Goal: Task Accomplishment & Management: Manage account settings

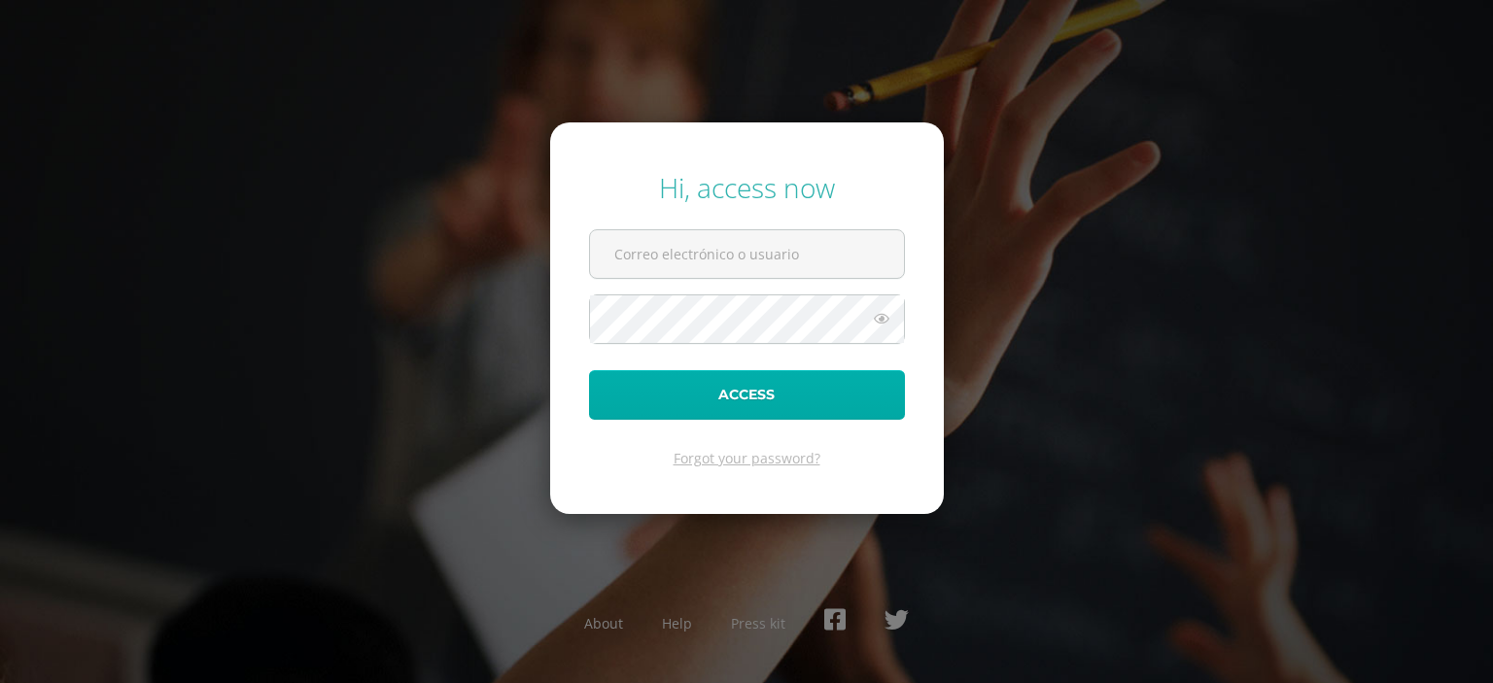
type input "[PERSON_NAME][EMAIL_ADDRESS][DOMAIN_NAME]"
click at [754, 389] on button "Access" at bounding box center [747, 395] width 316 height 50
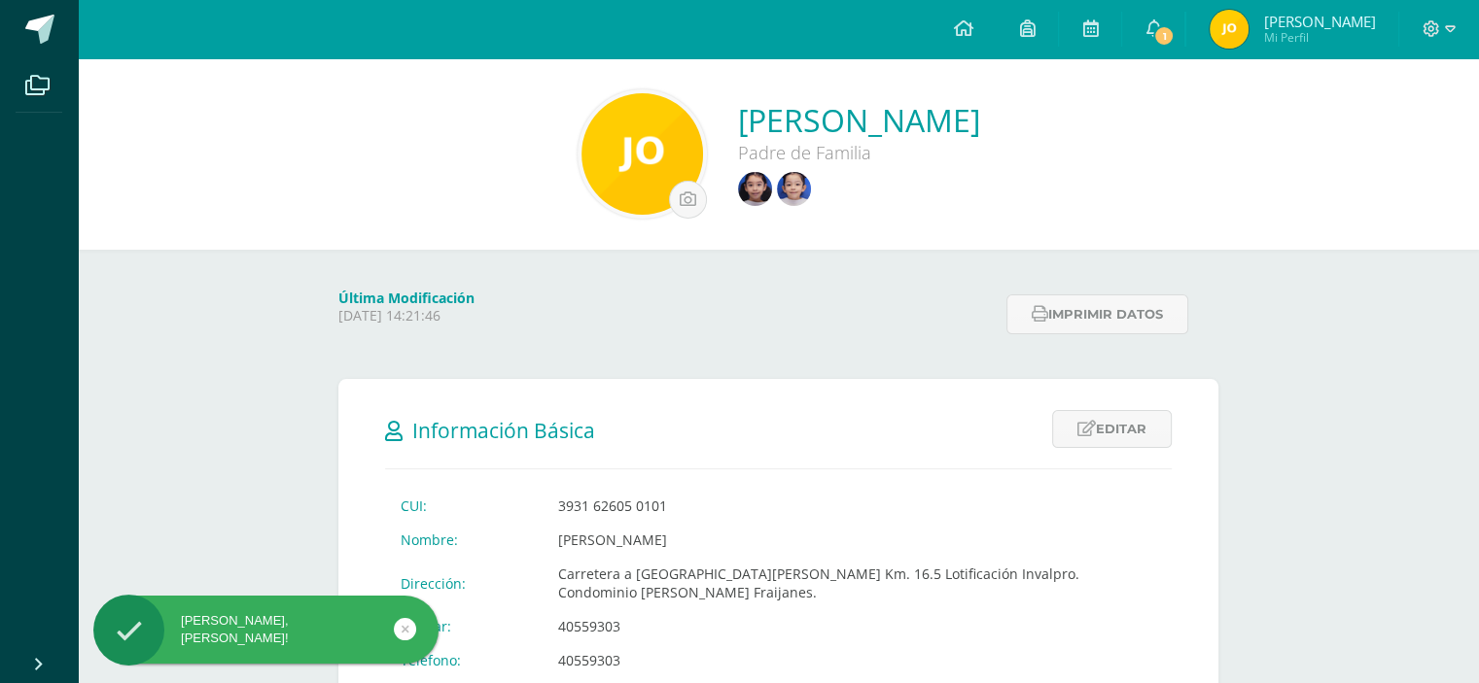
click at [301, 621] on div "Hola Johana Coromoto, bienvenido a Edoo!" at bounding box center [265, 630] width 345 height 35
click at [399, 626] on link at bounding box center [405, 629] width 22 height 22
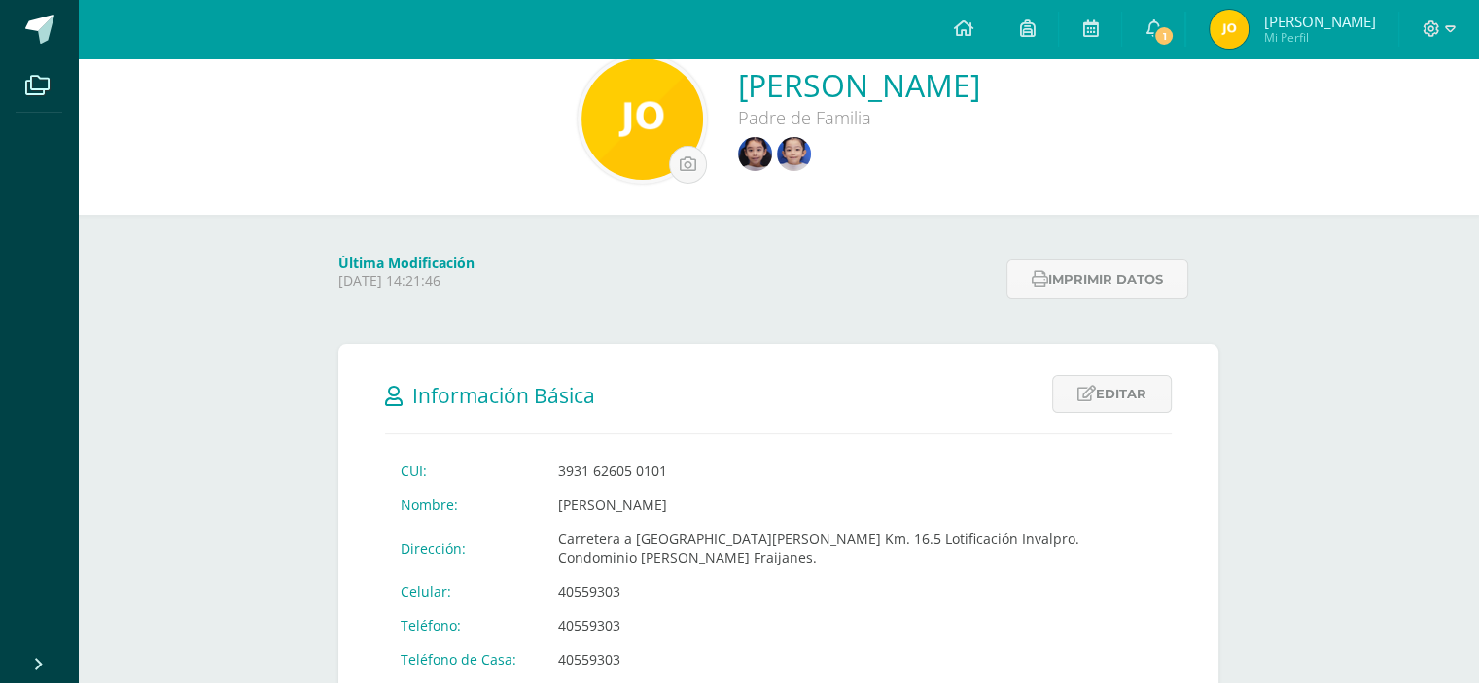
scroll to position [123, 0]
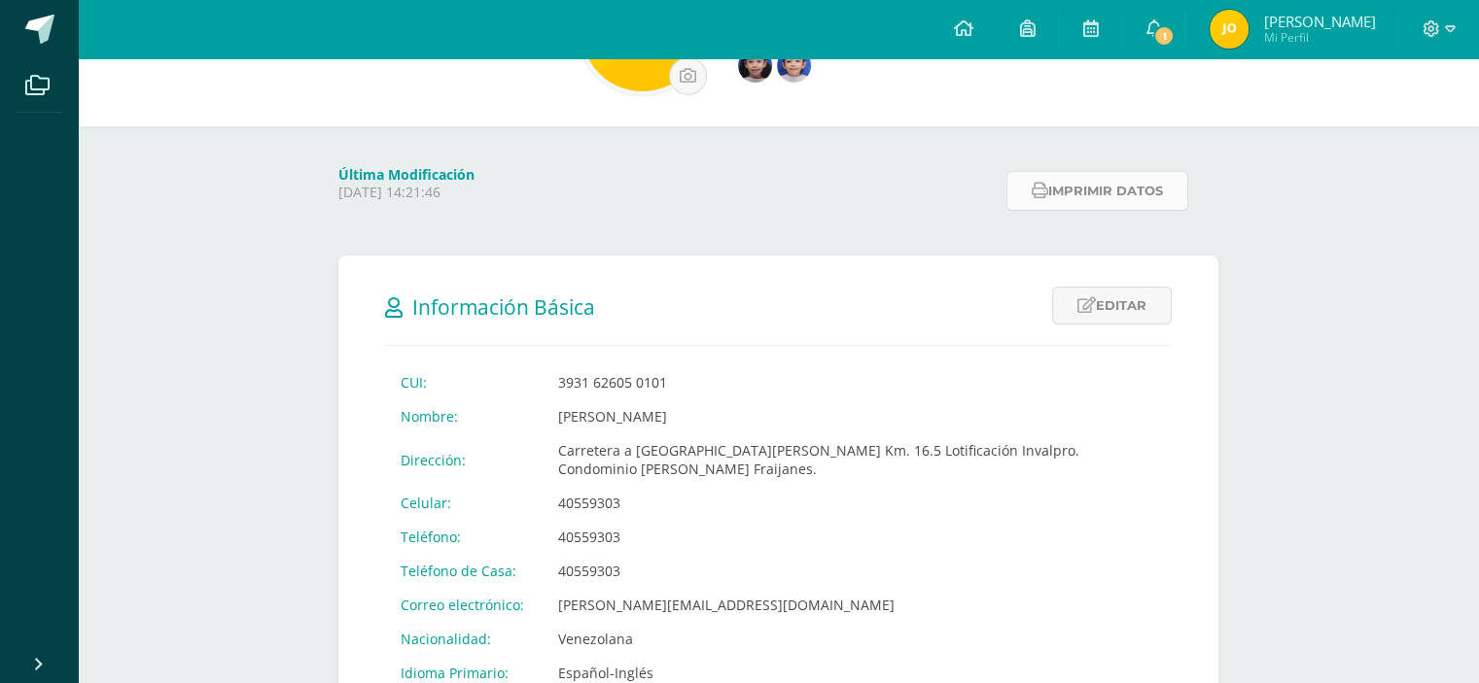
click at [1068, 193] on button "Imprimir datos" at bounding box center [1097, 191] width 182 height 40
click at [1105, 306] on link "Editar" at bounding box center [1112, 306] width 120 height 38
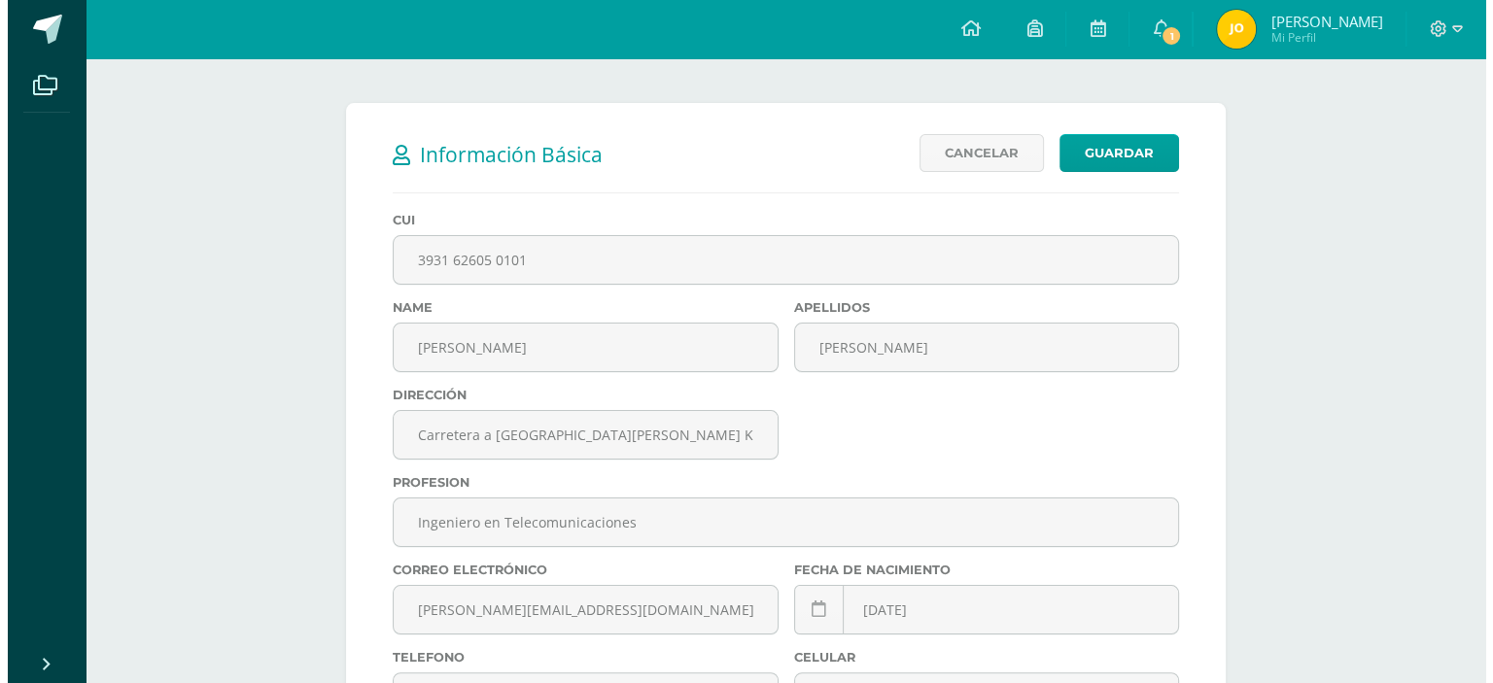
scroll to position [258, 0]
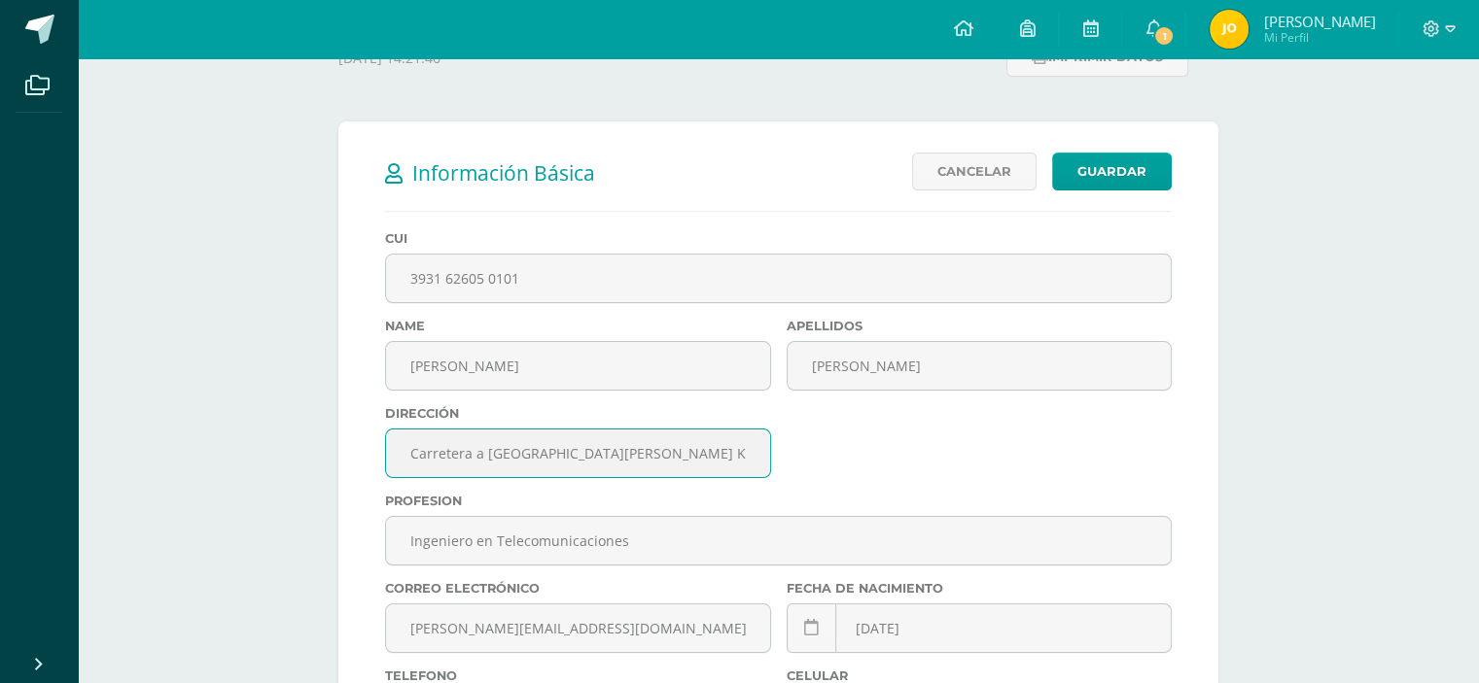
click at [529, 466] on input "Carretera a [GEOGRAPHIC_DATA][PERSON_NAME] Km. 16.5 Lotificación Invalpro. Cond…" at bounding box center [578, 454] width 384 height 48
type input "Carretera a [GEOGRAPHIC_DATA][PERSON_NAME] Km. 16.5 Lotificación Invalpro. Cond…"
click at [411, 453] on input "Carretera a [GEOGRAPHIC_DATA][PERSON_NAME] Km. 16.5 Lotificación Invalpro. Cond…" at bounding box center [578, 454] width 384 height 48
click at [1112, 167] on link "Guardar" at bounding box center [1112, 172] width 120 height 38
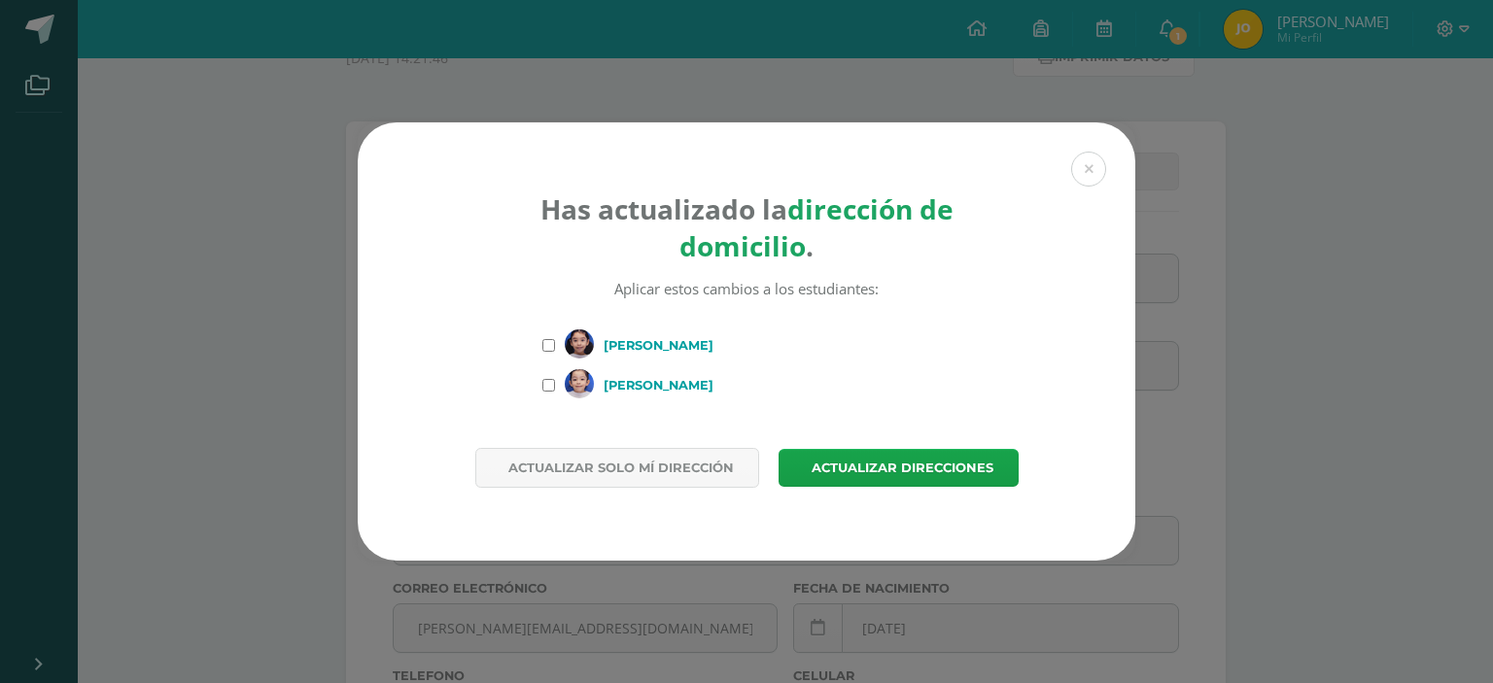
click at [553, 352] on label "[PERSON_NAME]" at bounding box center [747, 346] width 408 height 32
click at [553, 352] on input "[PERSON_NAME]" at bounding box center [549, 345] width 13 height 13
checkbox input "true"
click at [545, 384] on input "[PERSON_NAME]" at bounding box center [549, 385] width 13 height 13
checkbox input "true"
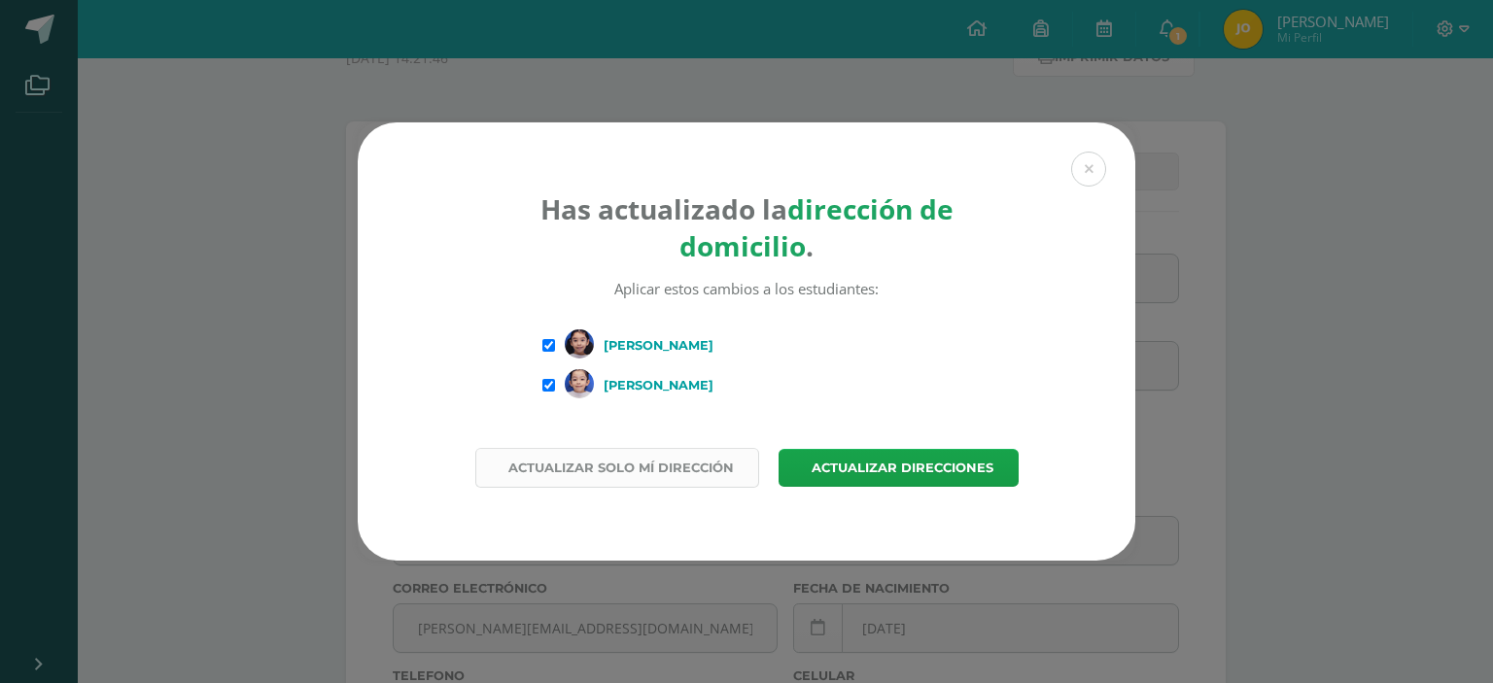
click at [665, 473] on span "Actualizar solo mí dirección" at bounding box center [621, 468] width 226 height 36
click at [888, 472] on span "Actualizar direcciones" at bounding box center [903, 468] width 182 height 36
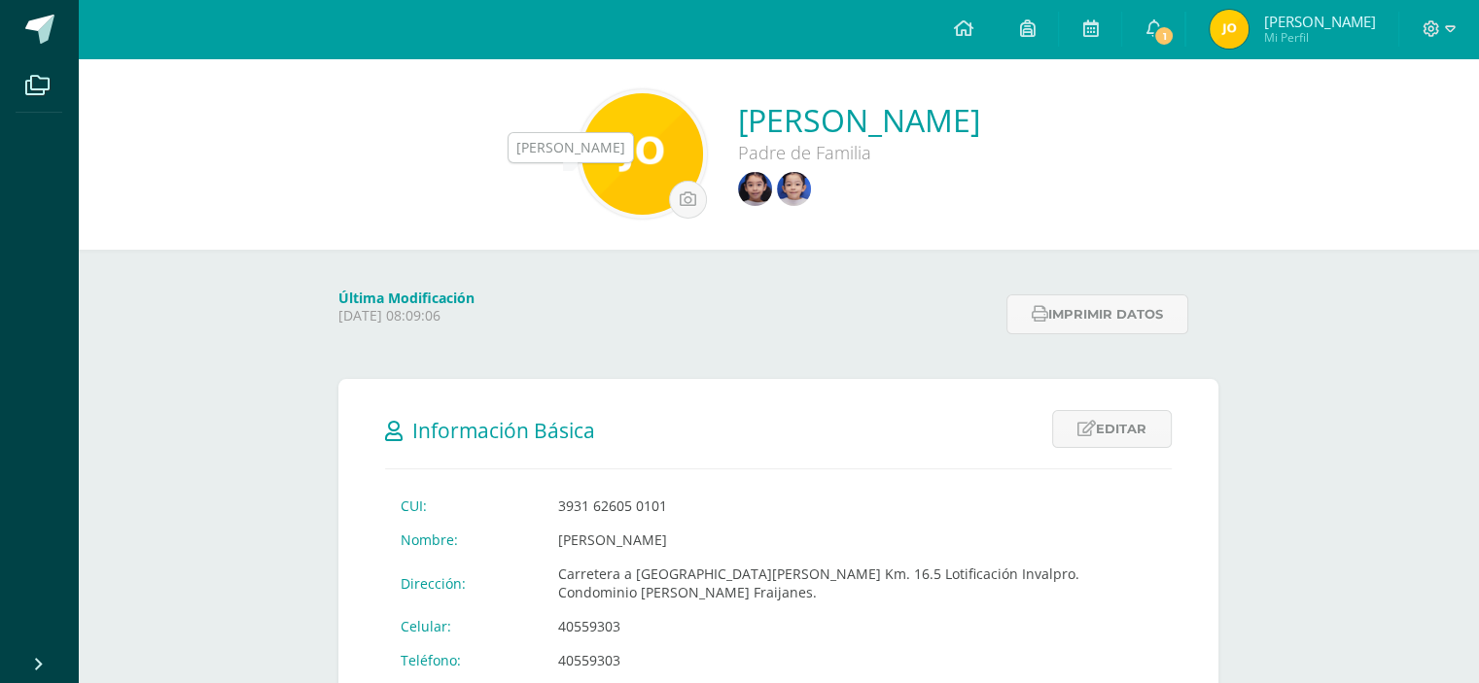
click at [738, 197] on img at bounding box center [755, 189] width 34 height 34
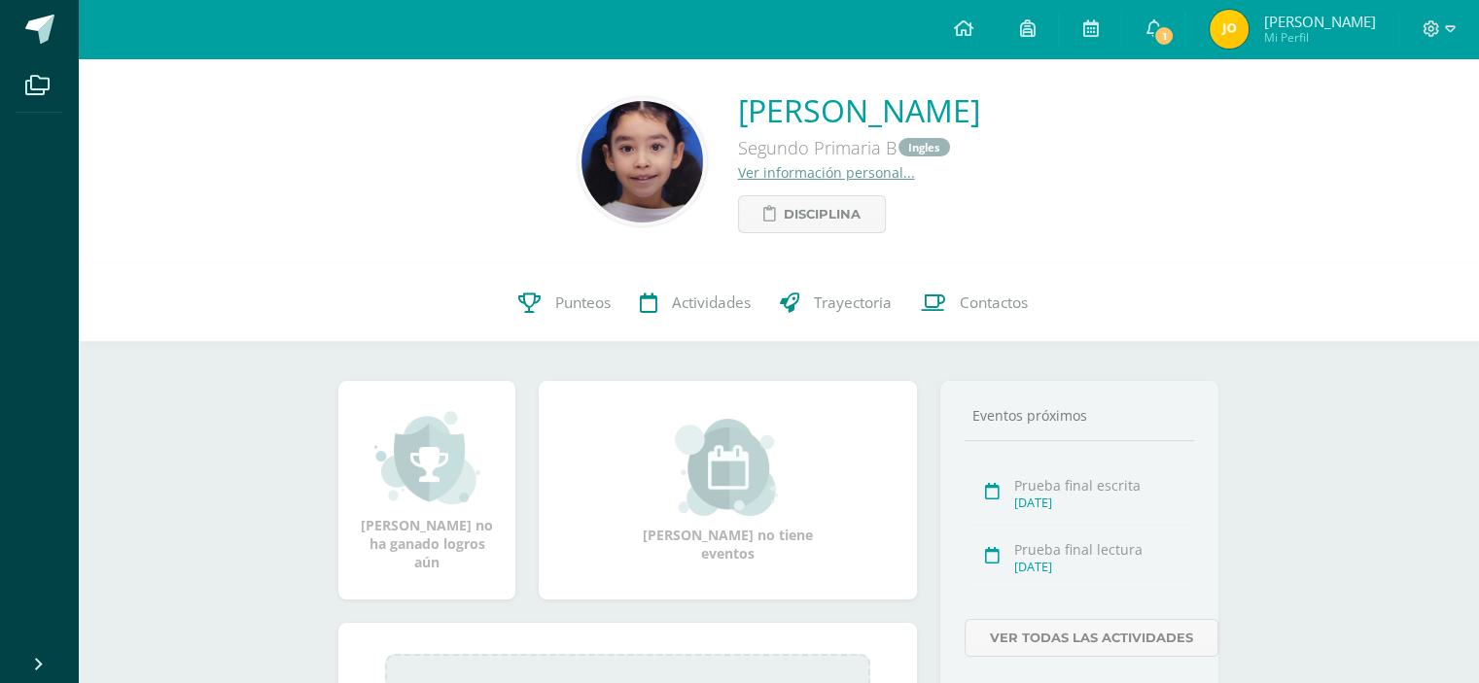
click at [738, 174] on link "Ver información personal..." at bounding box center [826, 172] width 177 height 18
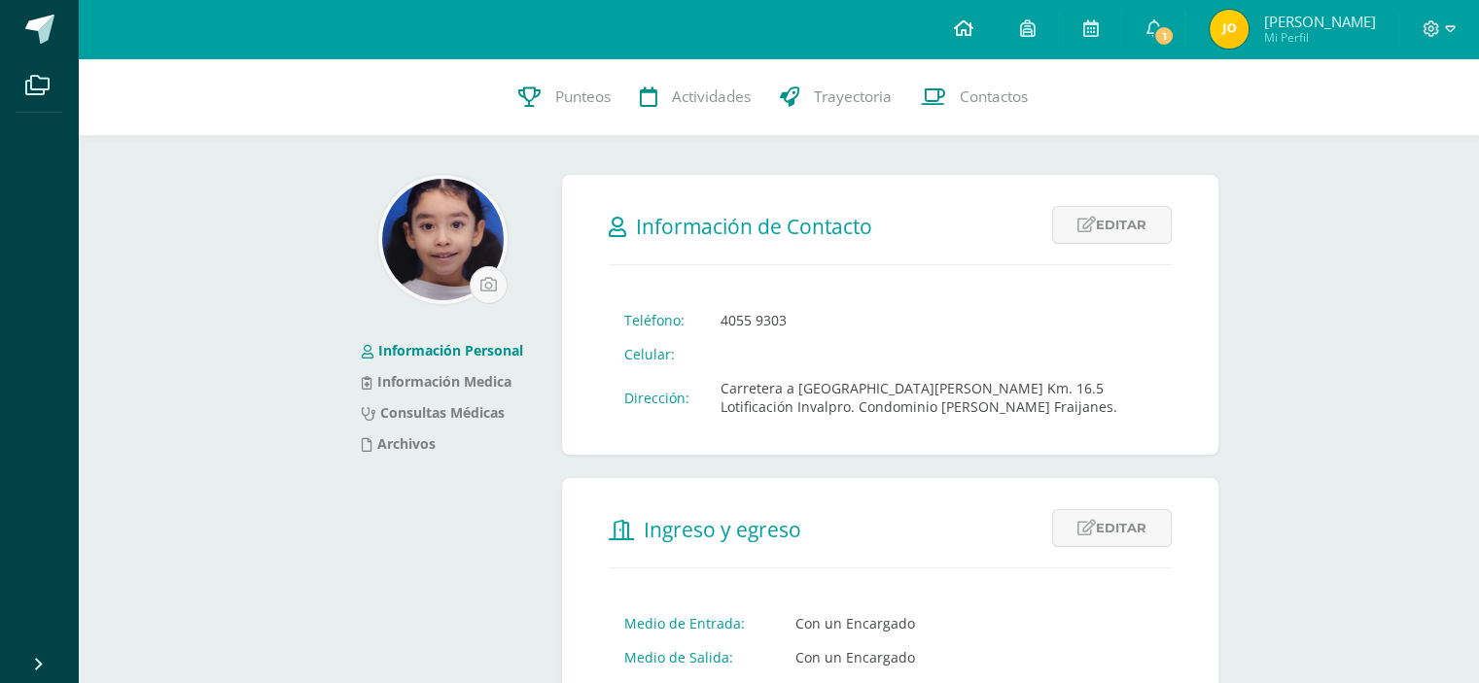
click at [957, 27] on icon at bounding box center [962, 28] width 19 height 18
click at [1154, 31] on span "1" at bounding box center [1163, 35] width 21 height 21
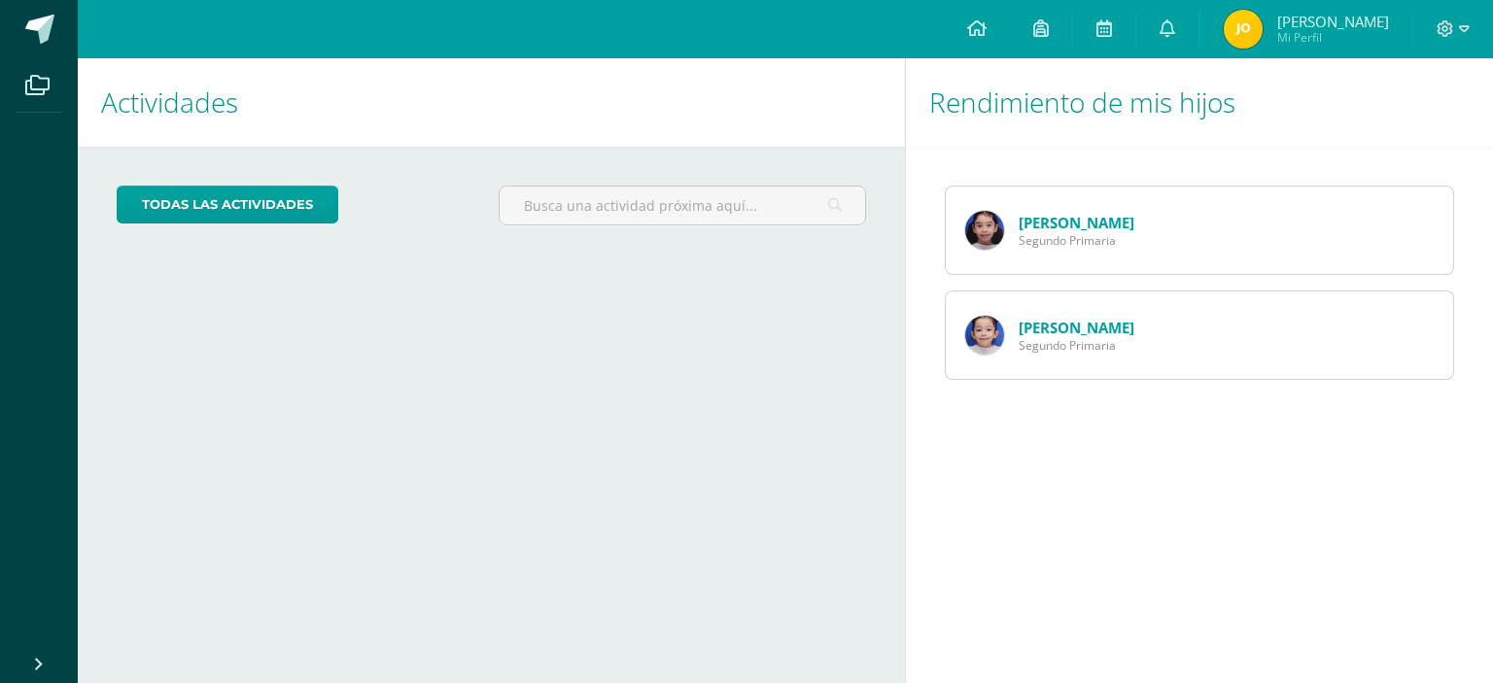
click at [1184, 147] on div "[PERSON_NAME] Segundo Primaria [PERSON_NAME] Segundo Primaria" at bounding box center [1199, 283] width 587 height 272
click at [968, 27] on icon at bounding box center [976, 28] width 19 height 18
click at [993, 227] on img at bounding box center [984, 230] width 39 height 39
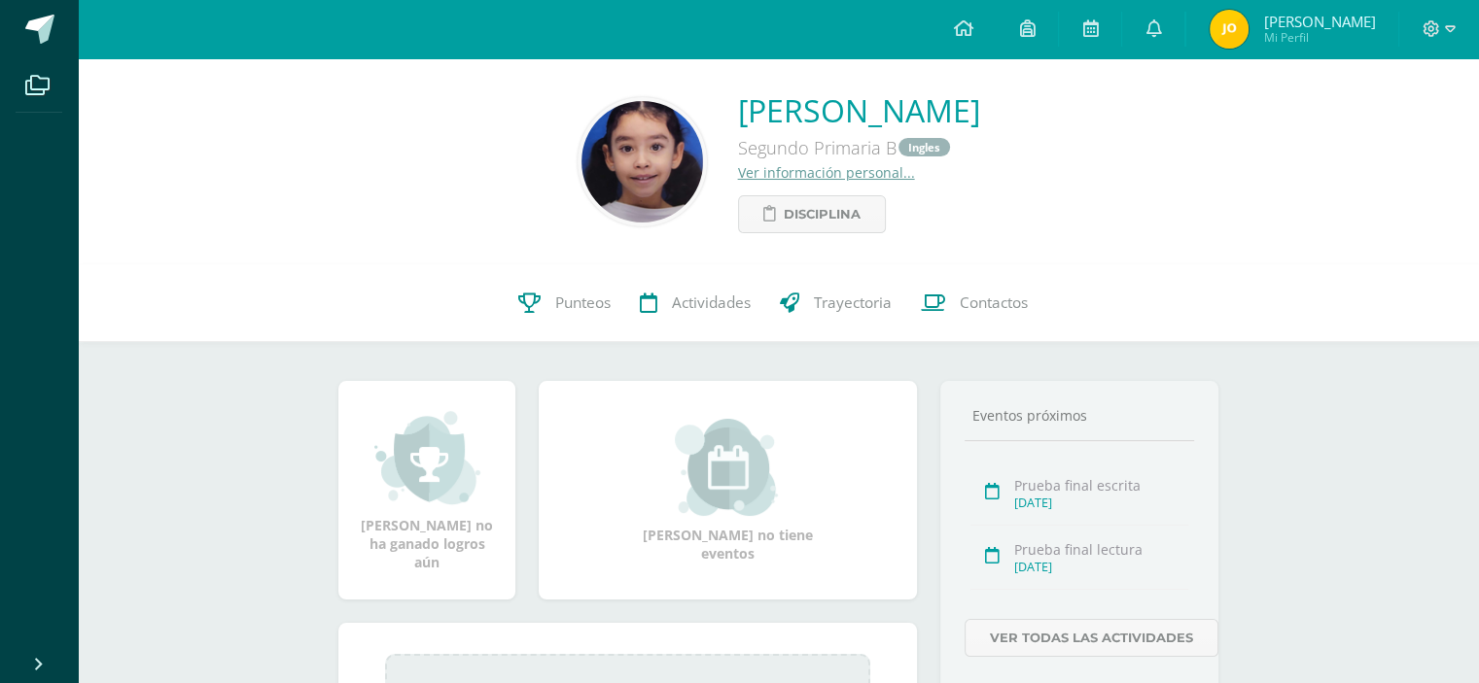
click at [1278, 33] on span "Mi Perfil" at bounding box center [1319, 37] width 112 height 17
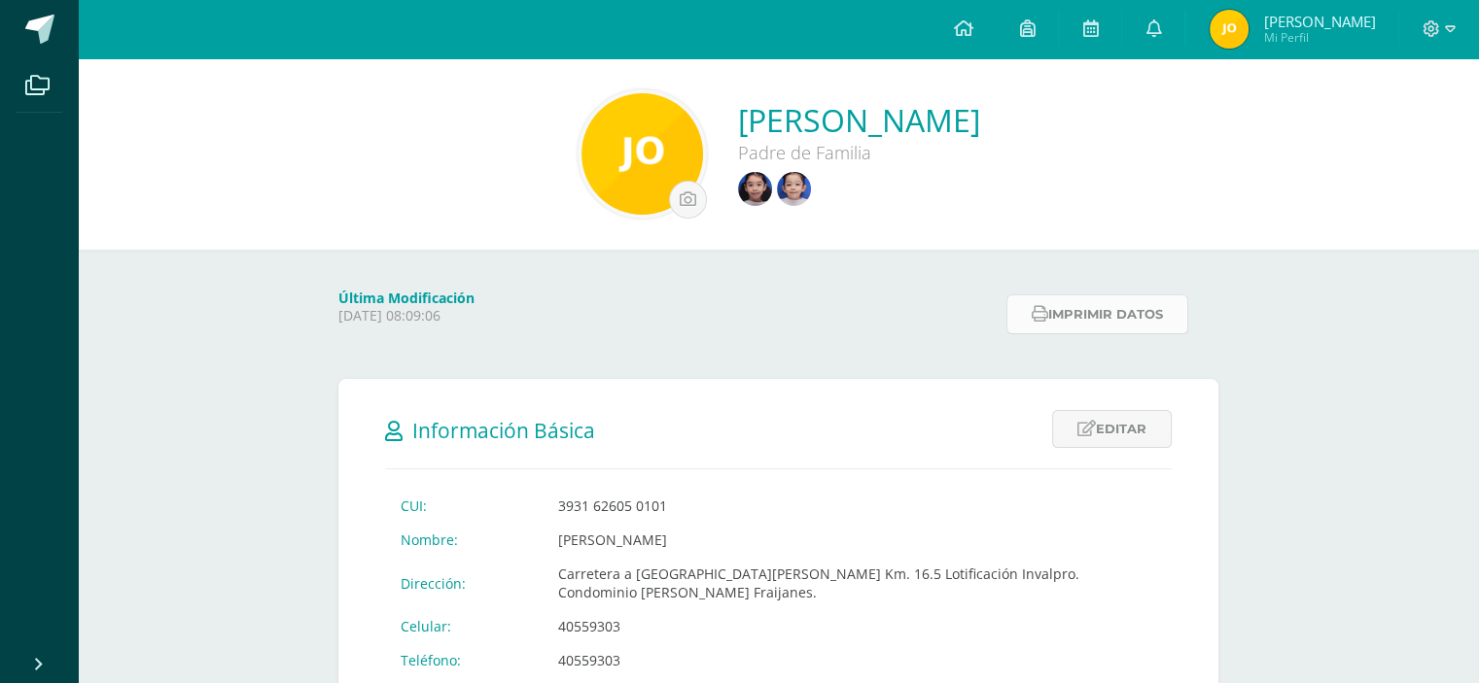
click at [1071, 319] on button "Imprimir datos" at bounding box center [1097, 315] width 182 height 40
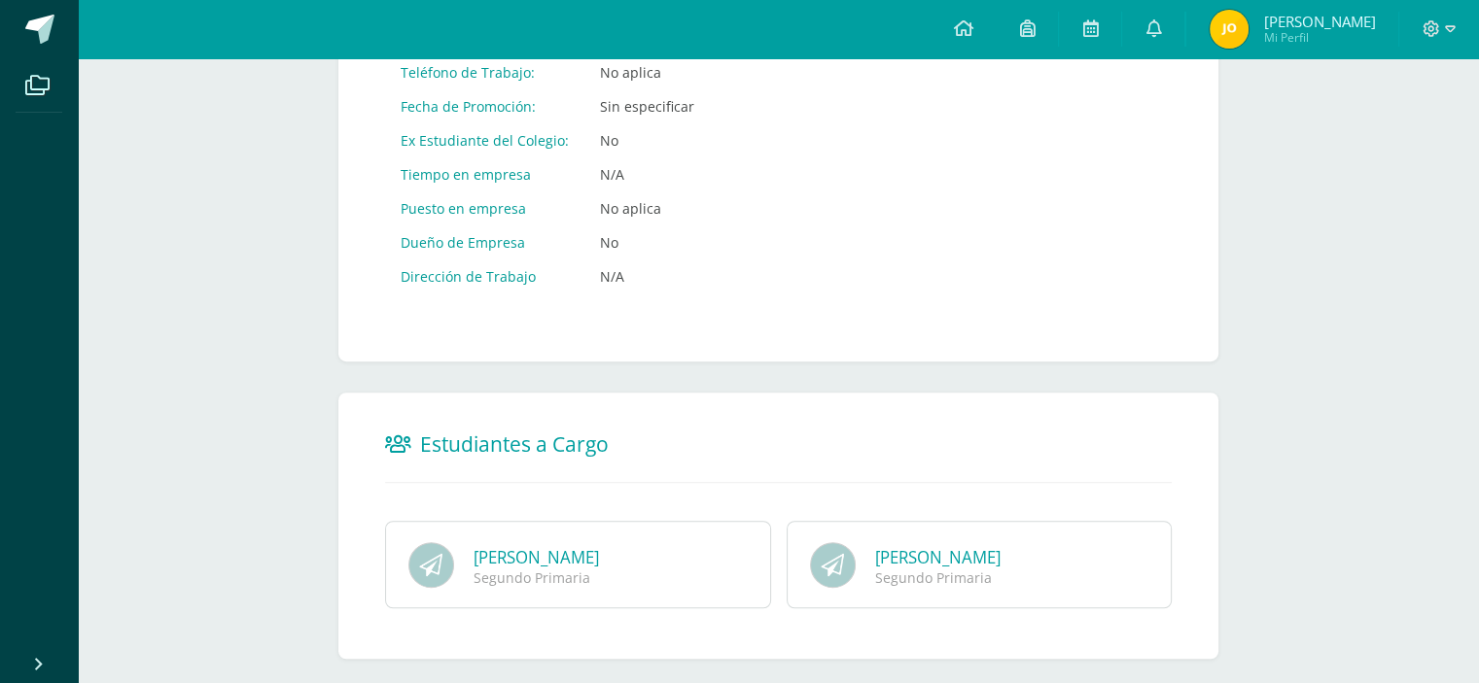
scroll to position [1014, 0]
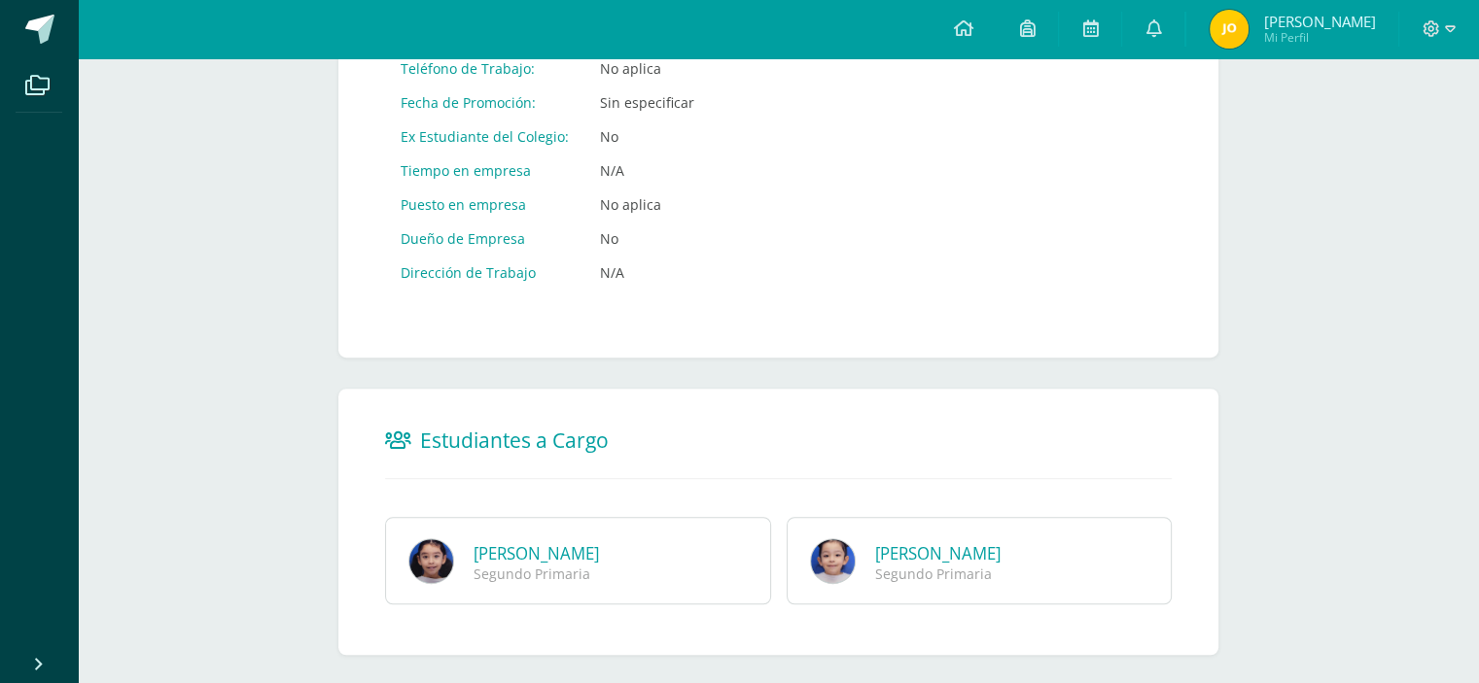
click at [564, 543] on link "Brianna Alejandra Salazar Rodriguez" at bounding box center [535, 554] width 125 height 22
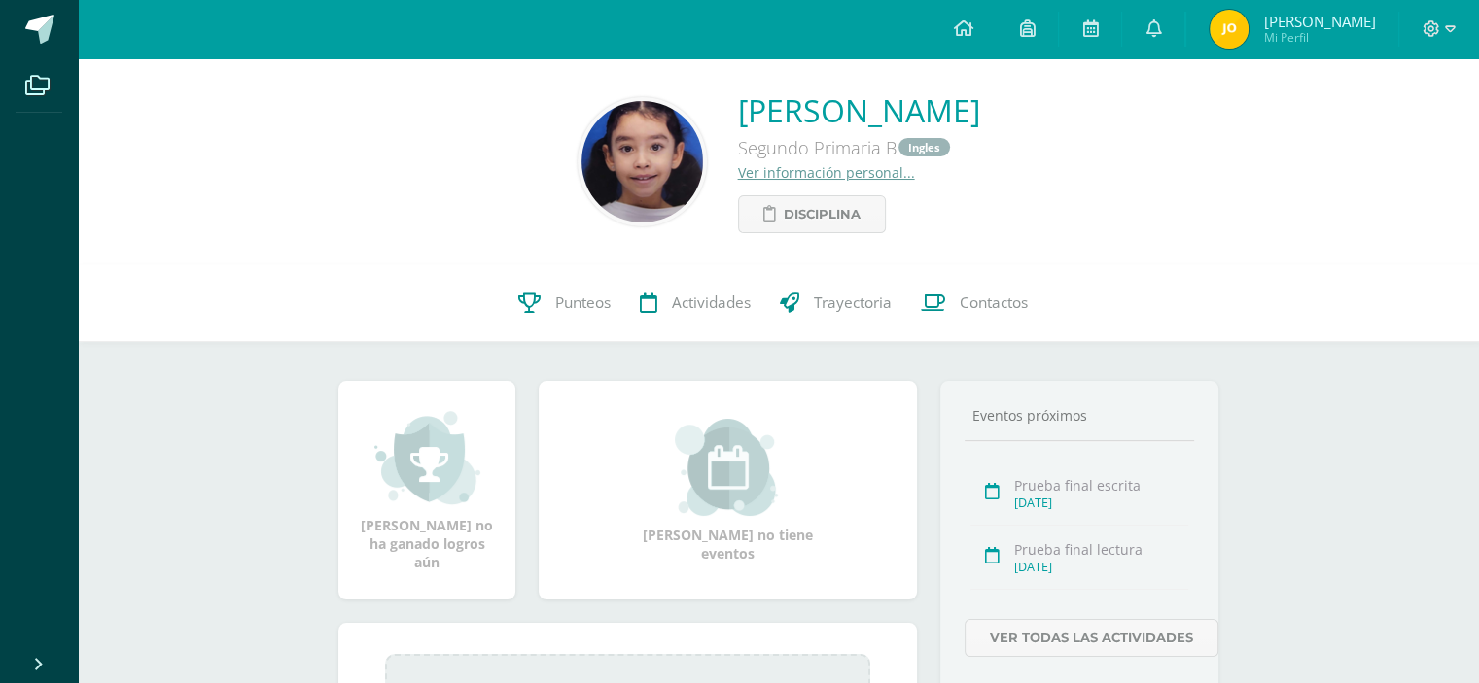
click at [738, 177] on link "Ver información personal..." at bounding box center [826, 172] width 177 height 18
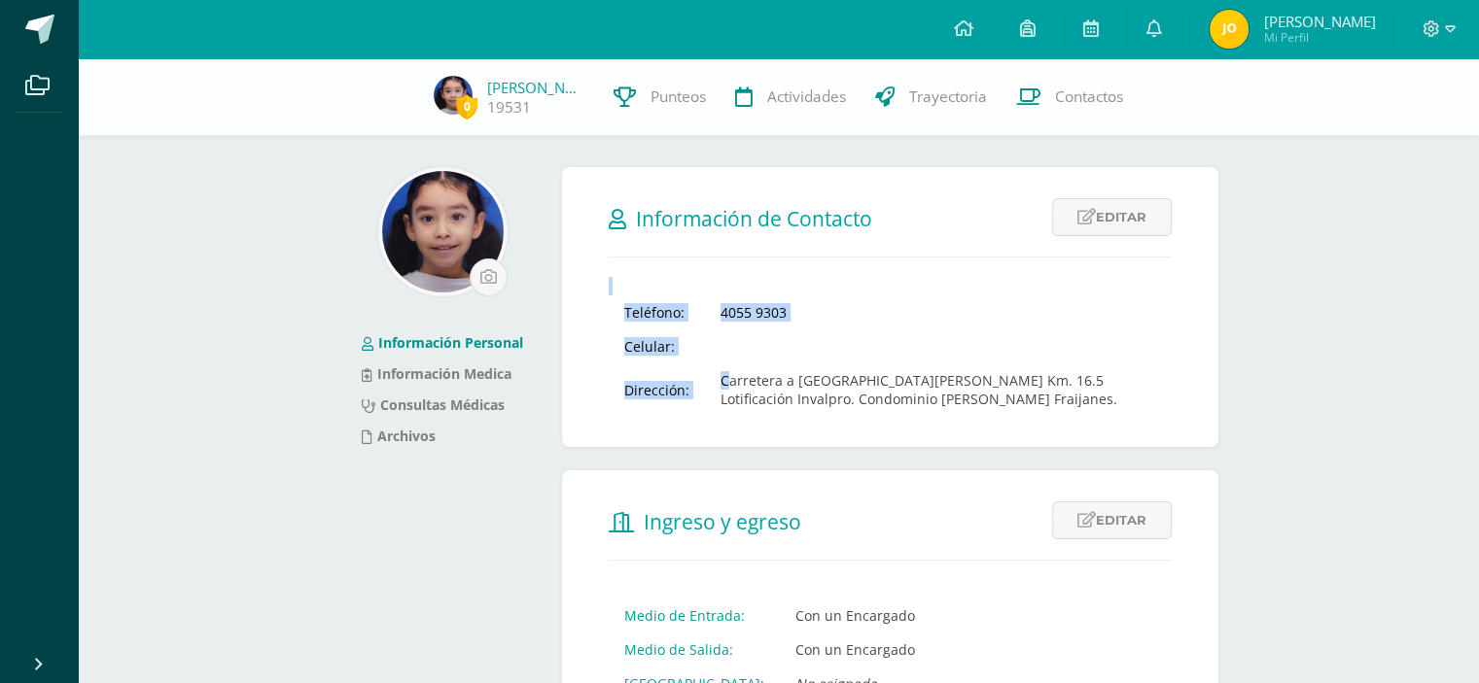
drag, startPoint x: 739, startPoint y: 383, endPoint x: 889, endPoint y: 429, distance: 156.5
click at [889, 429] on form "Información de Contacto Editar Cancelar Guardar Teléfono: 4055 9303 Celular: Di…" at bounding box center [890, 307] width 656 height 280
click at [890, 430] on form "Información de Contacto Editar Cancelar Guardar Teléfono: 4055 9303 Celular: Di…" at bounding box center [890, 307] width 656 height 280
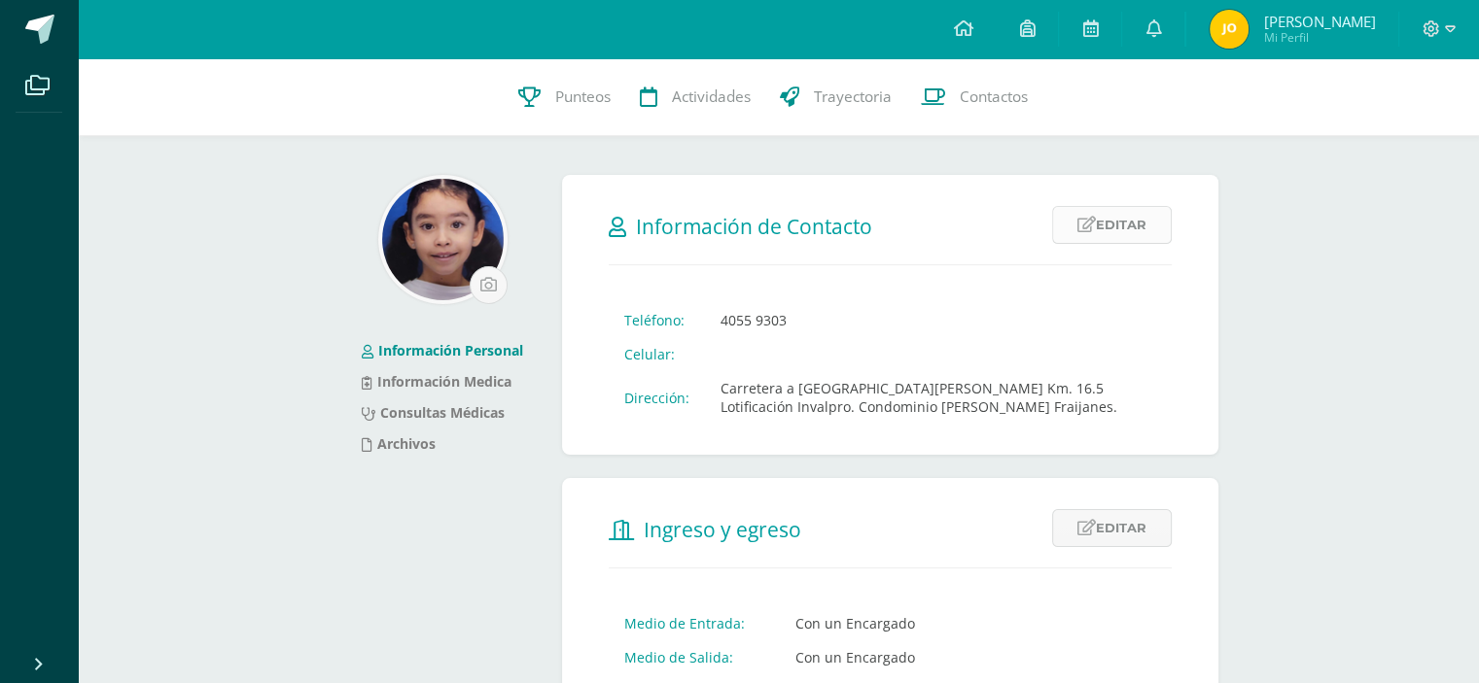
click at [1071, 228] on link "Editar" at bounding box center [1112, 225] width 120 height 38
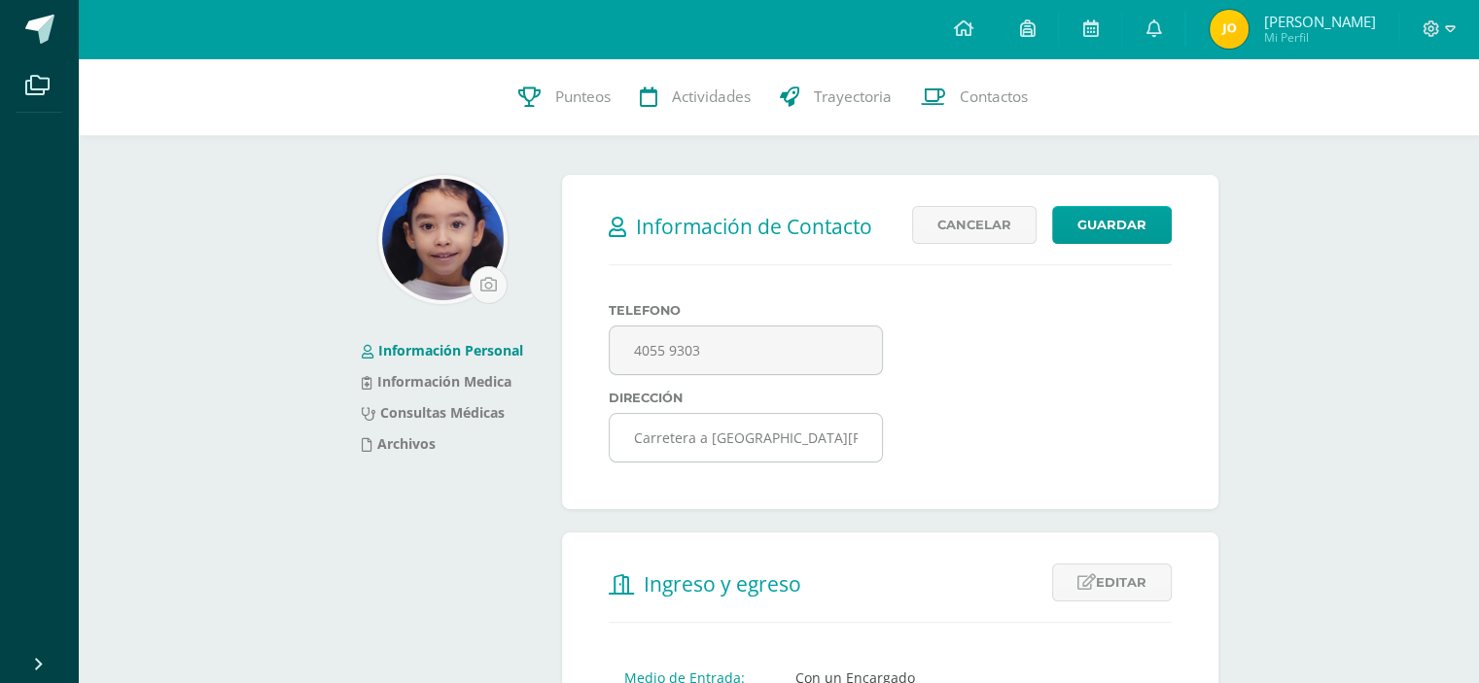
click at [769, 438] on input "Carretera a [GEOGRAPHIC_DATA][PERSON_NAME] Km. 16.5 Lotificación Invalpro. Cond…" at bounding box center [745, 438] width 271 height 48
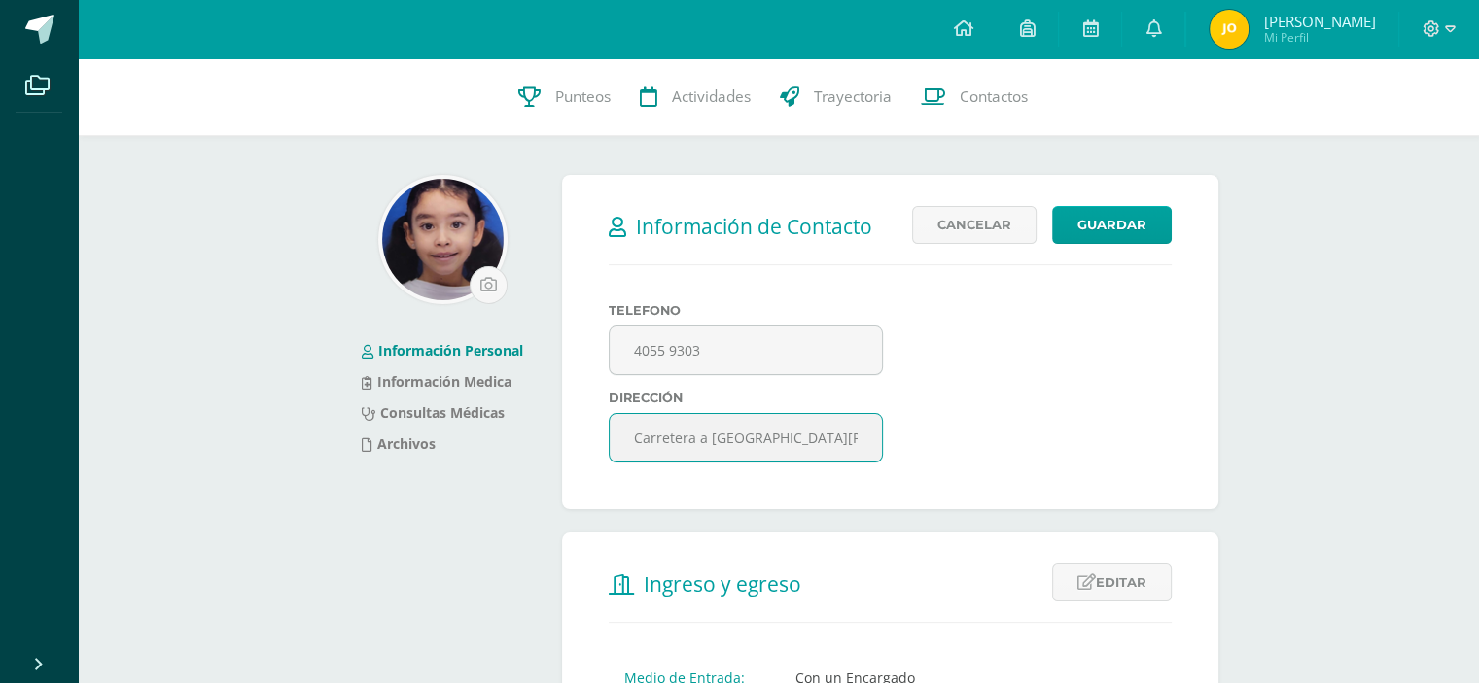
type input "Carretera a [GEOGRAPHIC_DATA][PERSON_NAME] Km. 16.5 Lotificación Invalpro. Cond…"
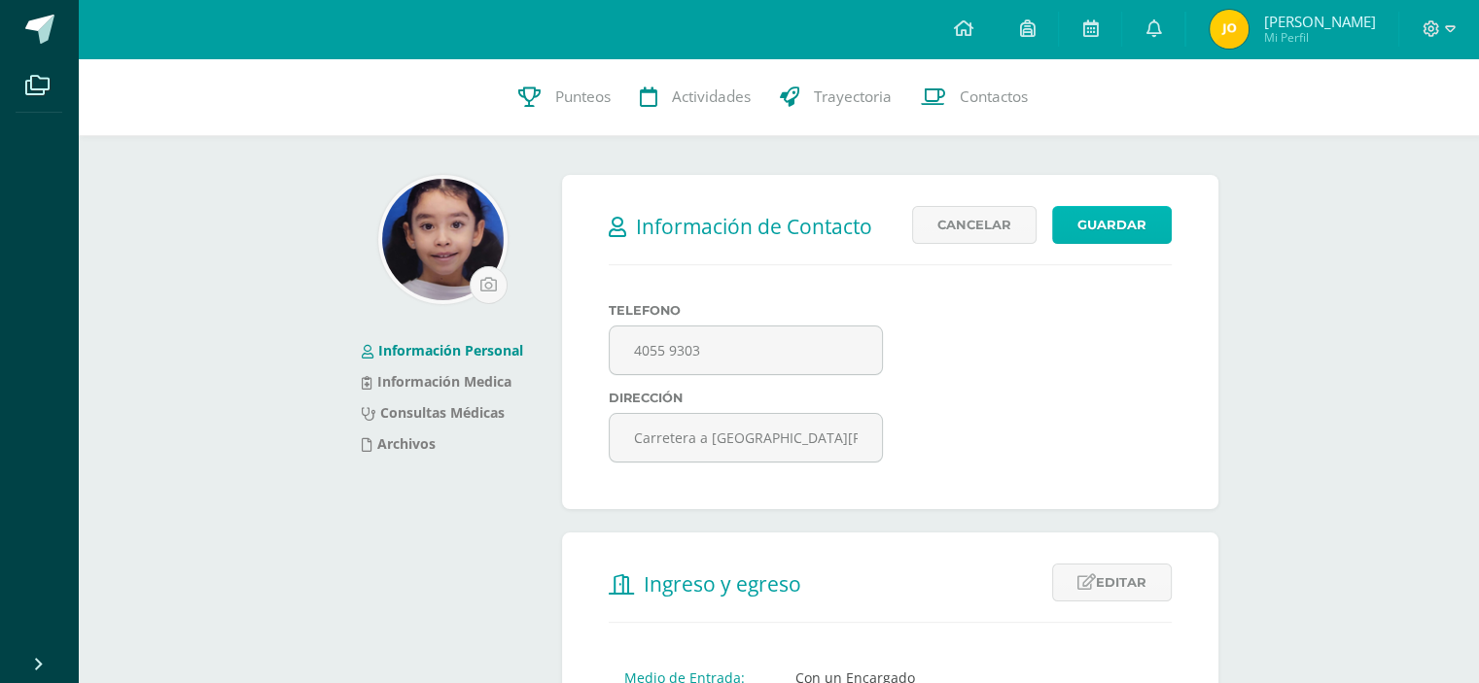
click at [1140, 228] on button "Guardar" at bounding box center [1112, 225] width 120 height 38
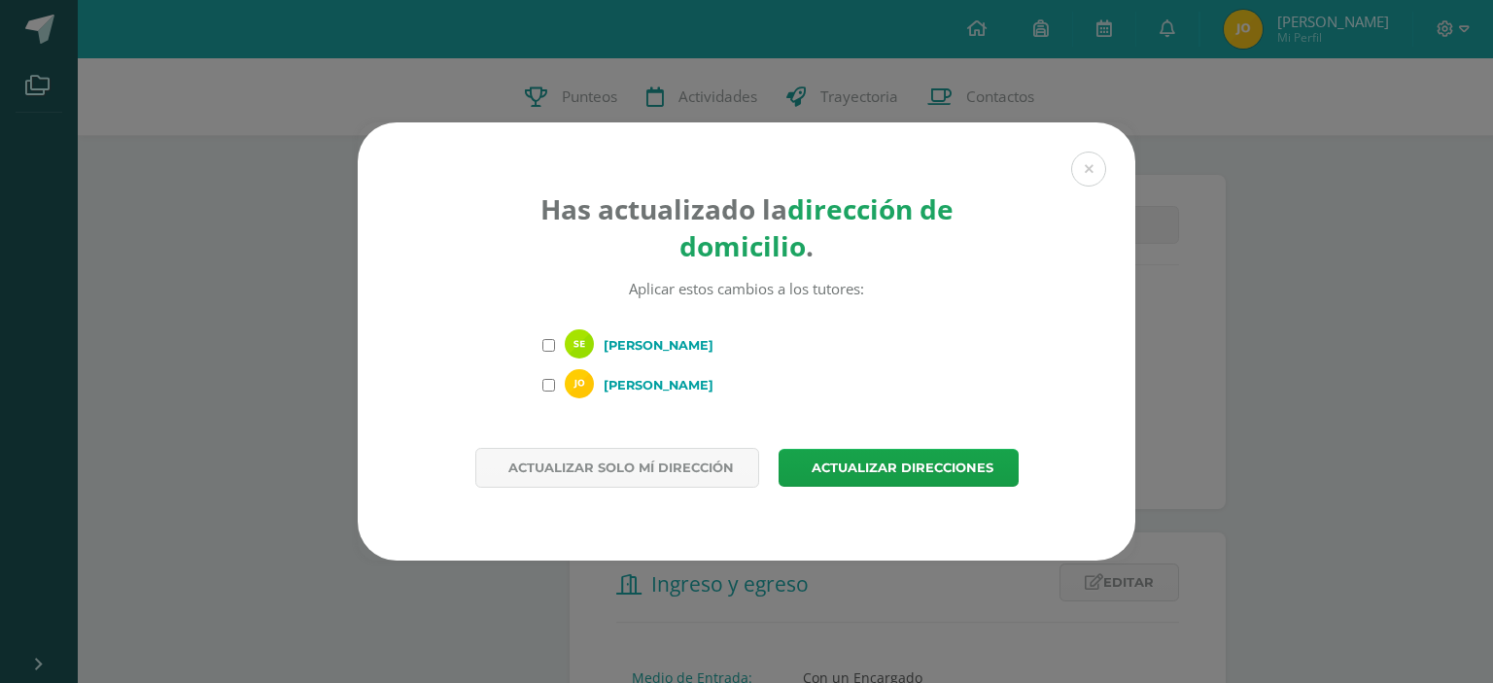
click at [543, 342] on input "[PERSON_NAME]" at bounding box center [549, 345] width 13 height 13
checkbox input "true"
click at [550, 384] on input "[PERSON_NAME]" at bounding box center [549, 385] width 13 height 13
checkbox input "true"
click at [858, 468] on span "Actualizar direcciones" at bounding box center [903, 468] width 182 height 36
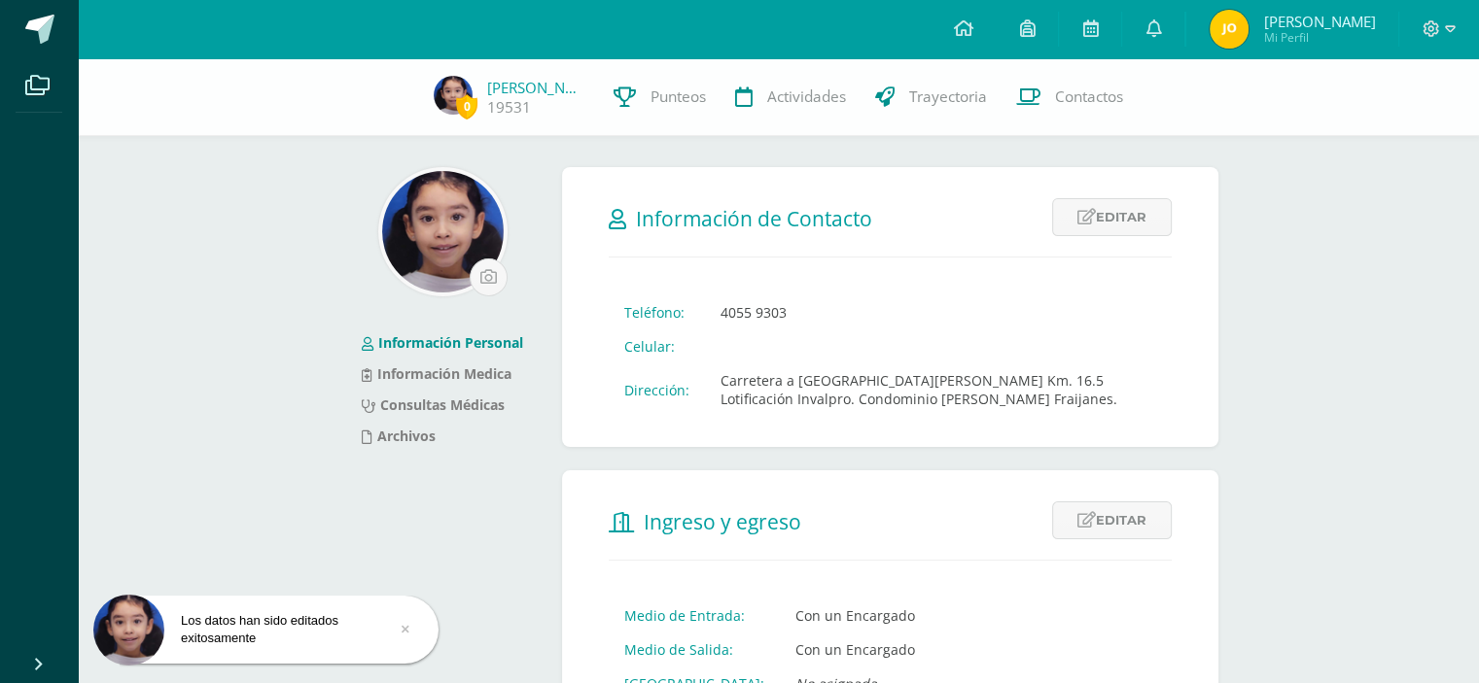
click at [1220, 35] on img at bounding box center [1228, 29] width 39 height 39
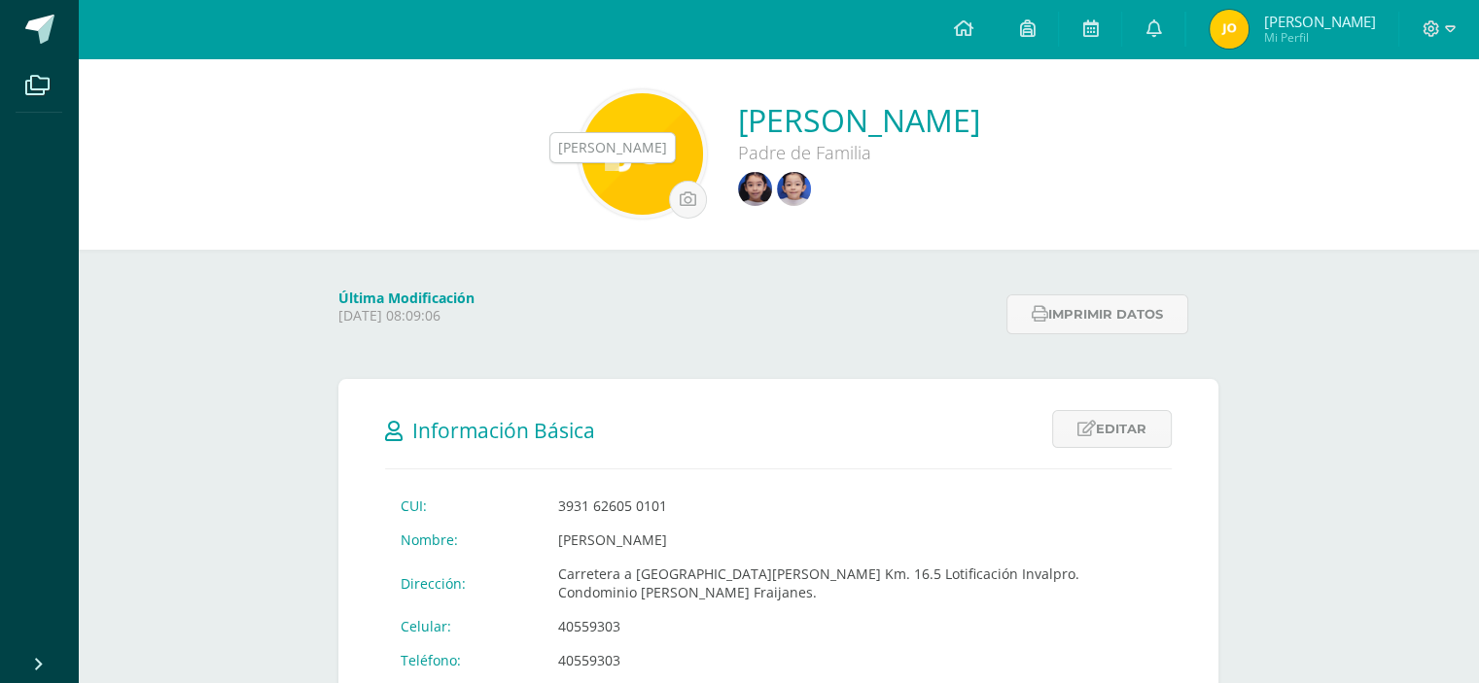
click at [777, 189] on img at bounding box center [794, 189] width 34 height 34
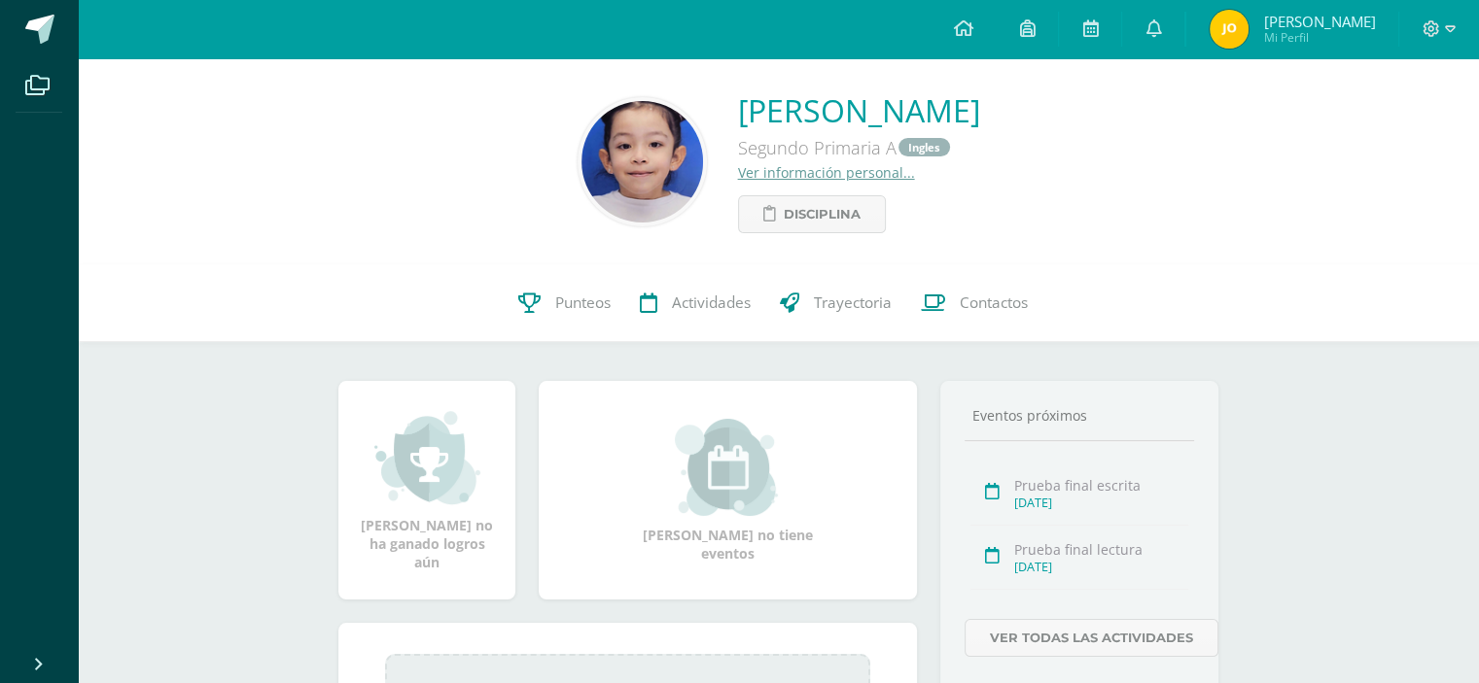
click at [738, 173] on link "Ver información personal..." at bounding box center [826, 172] width 177 height 18
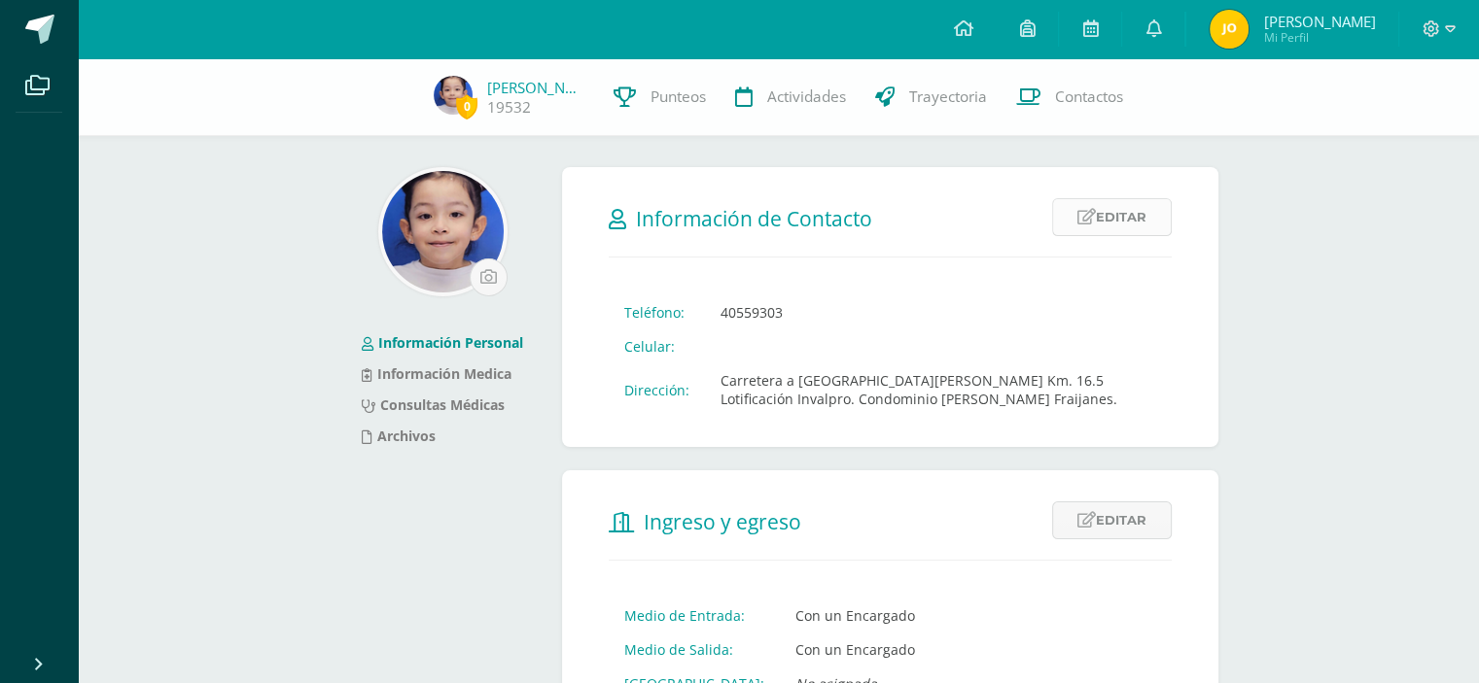
click at [1111, 216] on link "Editar" at bounding box center [1112, 217] width 120 height 38
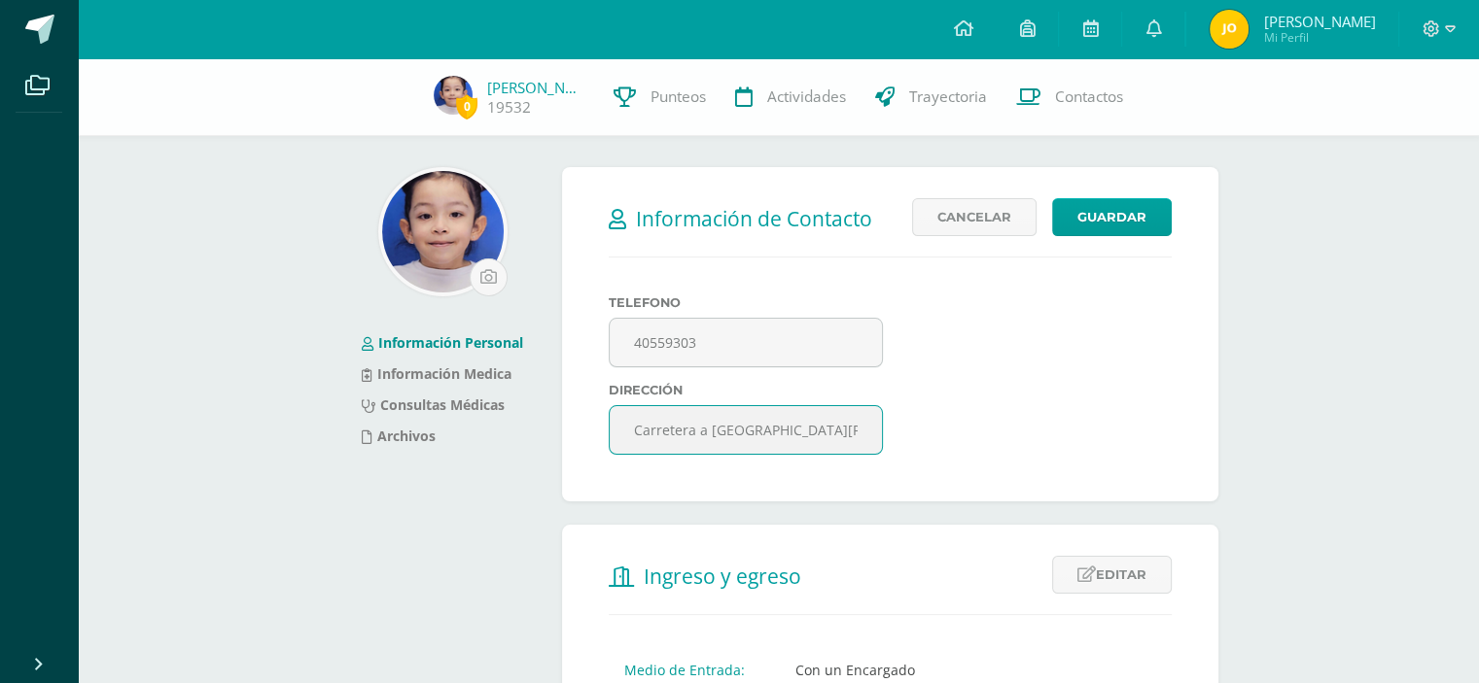
click at [805, 433] on input "Carretera a [GEOGRAPHIC_DATA][PERSON_NAME] Km. 16.5 Lotificación Invalpro. Cond…" at bounding box center [745, 430] width 271 height 48
type input "Carretera a [GEOGRAPHIC_DATA][PERSON_NAME] Km. 16.5 Lotificación Invalpro. Cond…"
click at [1142, 220] on button "Guardar" at bounding box center [1112, 217] width 120 height 38
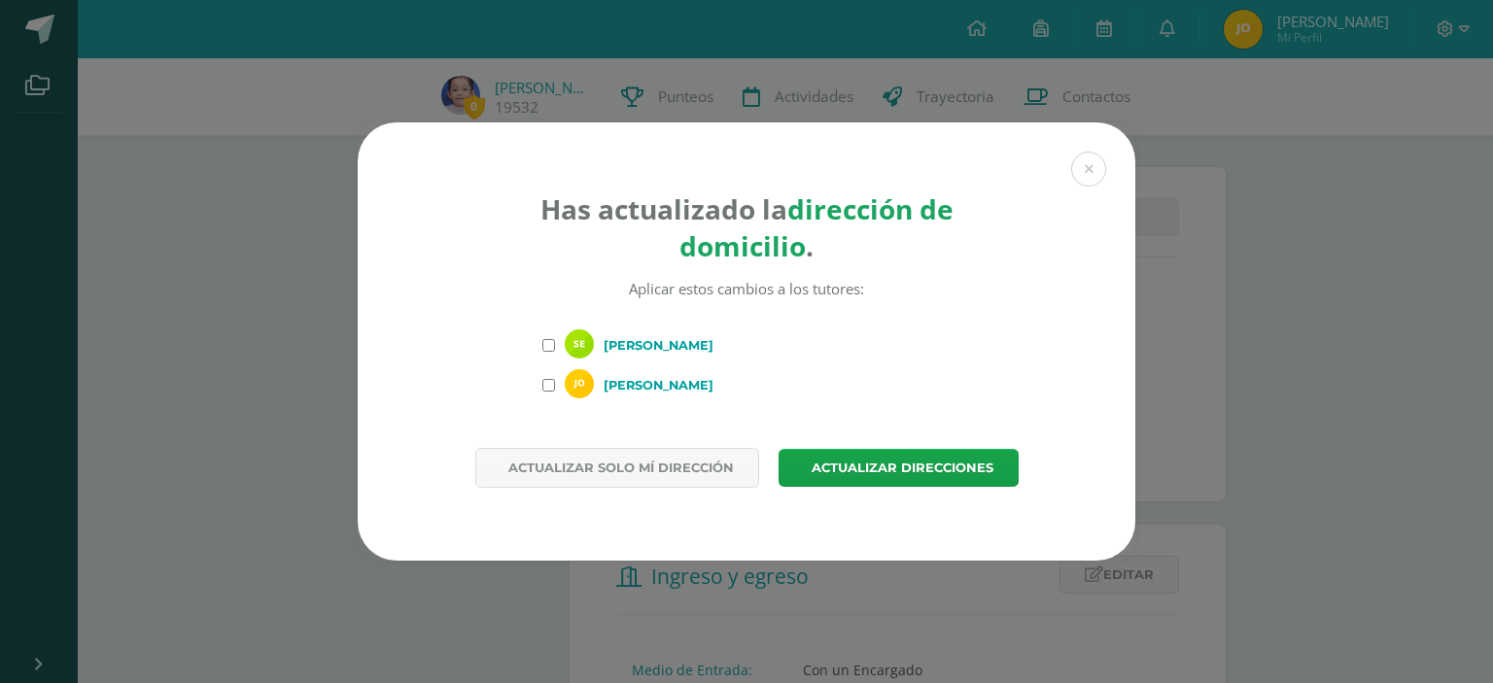
click at [548, 343] on input "[PERSON_NAME]" at bounding box center [549, 345] width 13 height 13
checkbox input "true"
click at [549, 392] on label "[PERSON_NAME]" at bounding box center [747, 385] width 408 height 32
click at [549, 392] on input "[PERSON_NAME]" at bounding box center [549, 385] width 13 height 13
checkbox input "true"
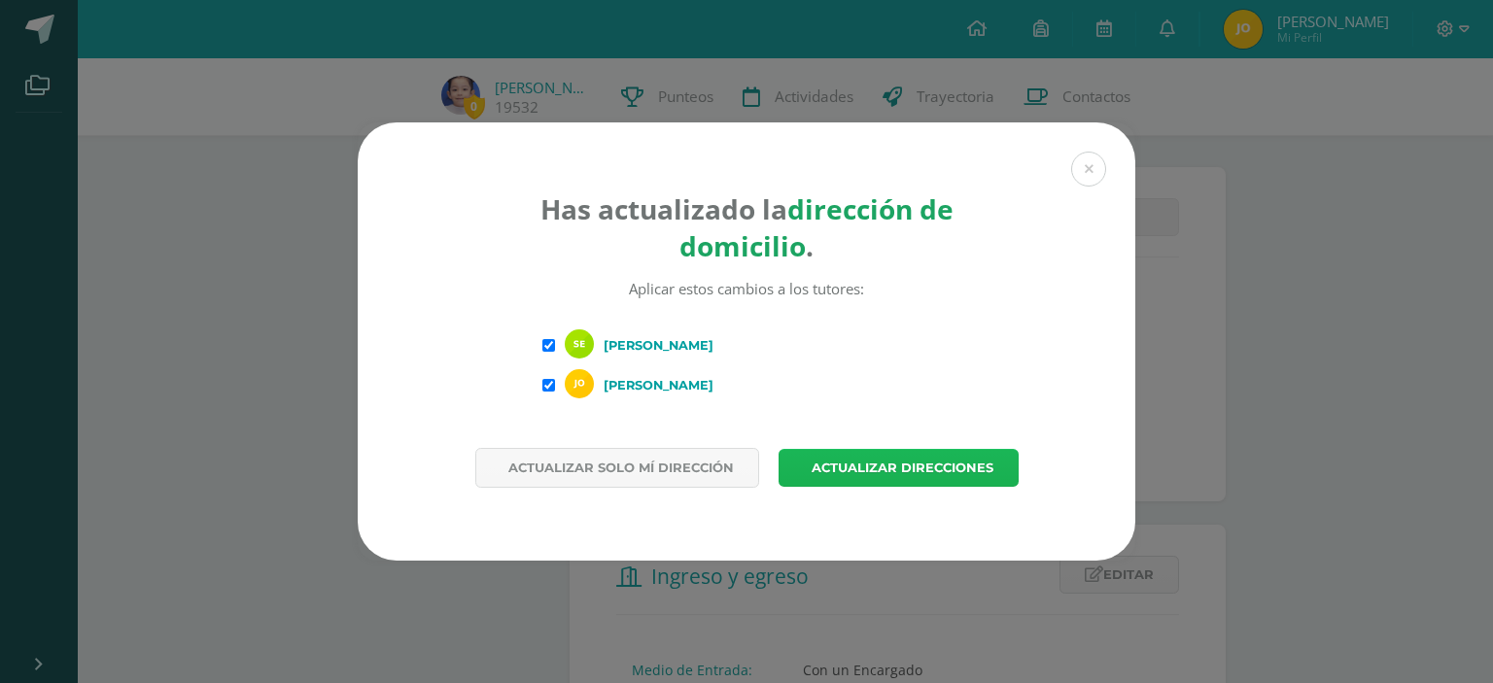
click at [852, 466] on span "Actualizar direcciones" at bounding box center [903, 468] width 182 height 36
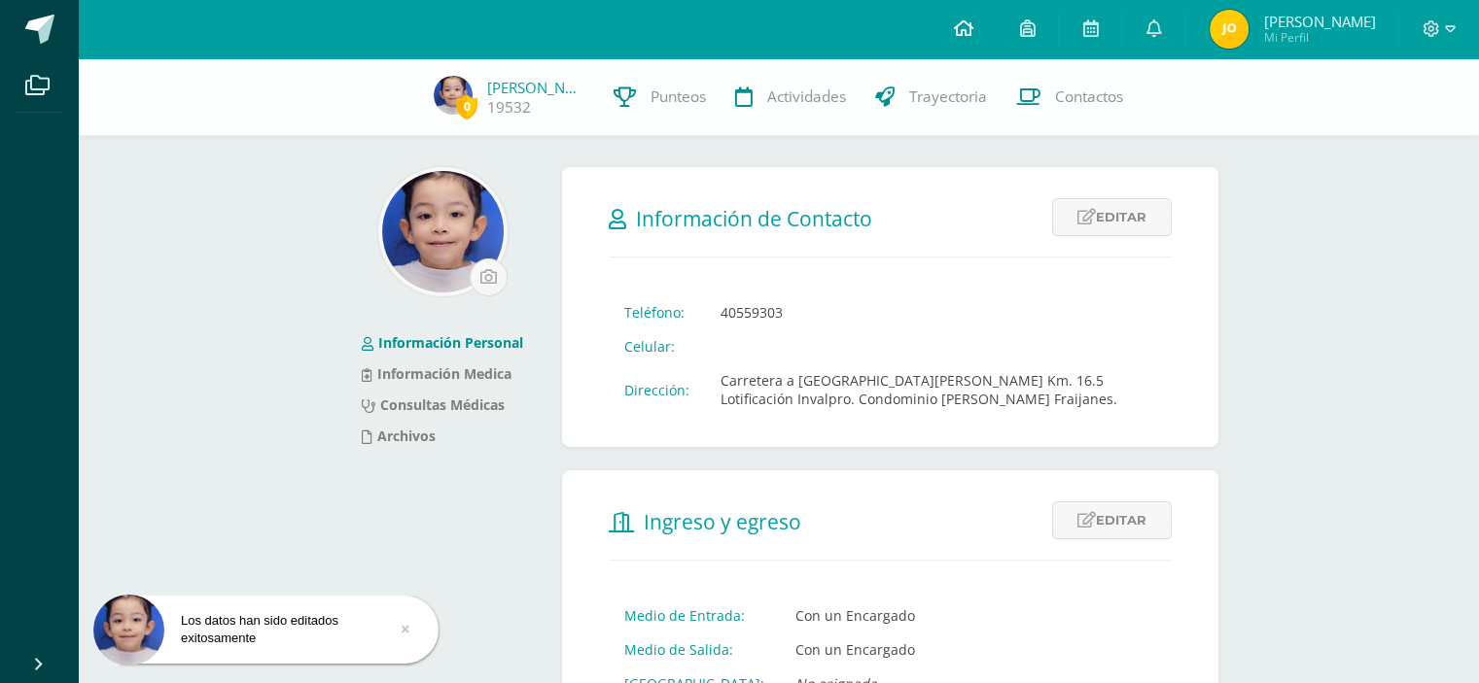
click at [962, 22] on icon at bounding box center [962, 28] width 19 height 18
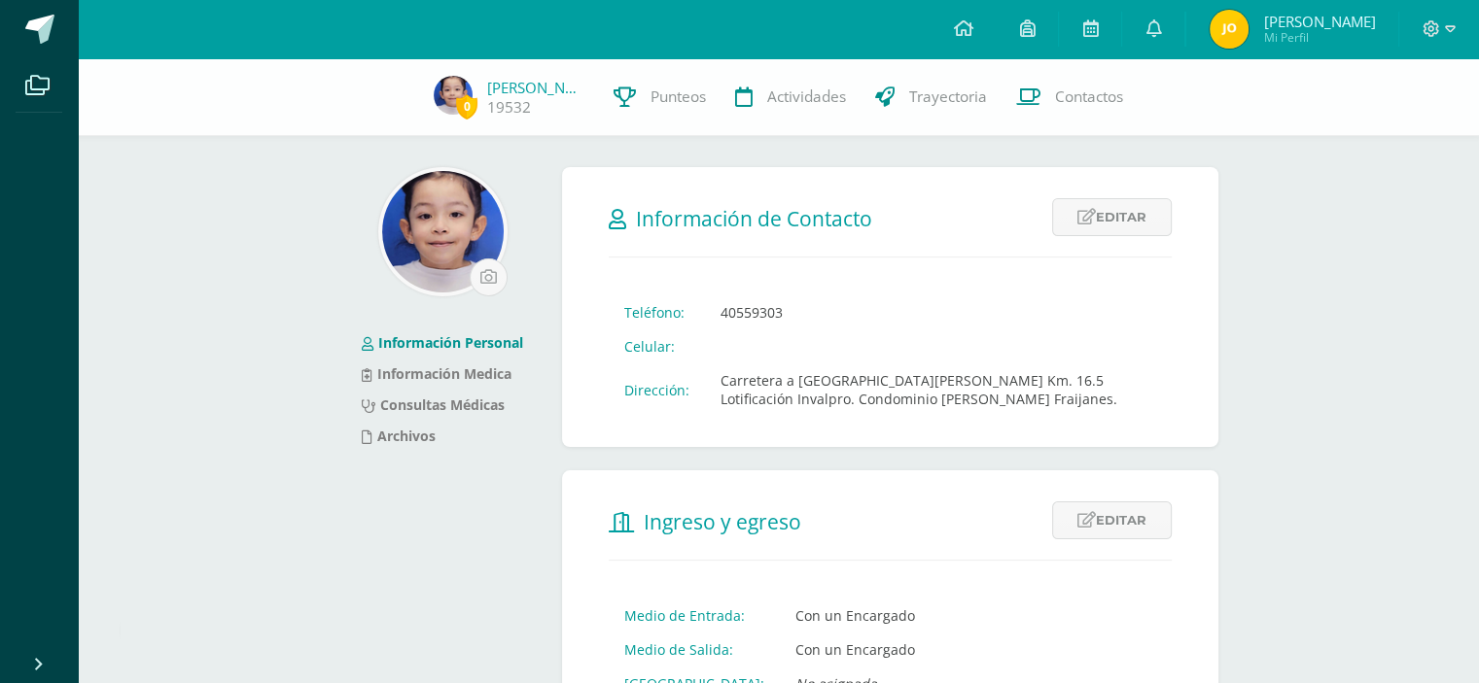
click at [1295, 18] on span "[PERSON_NAME]" at bounding box center [1319, 21] width 112 height 19
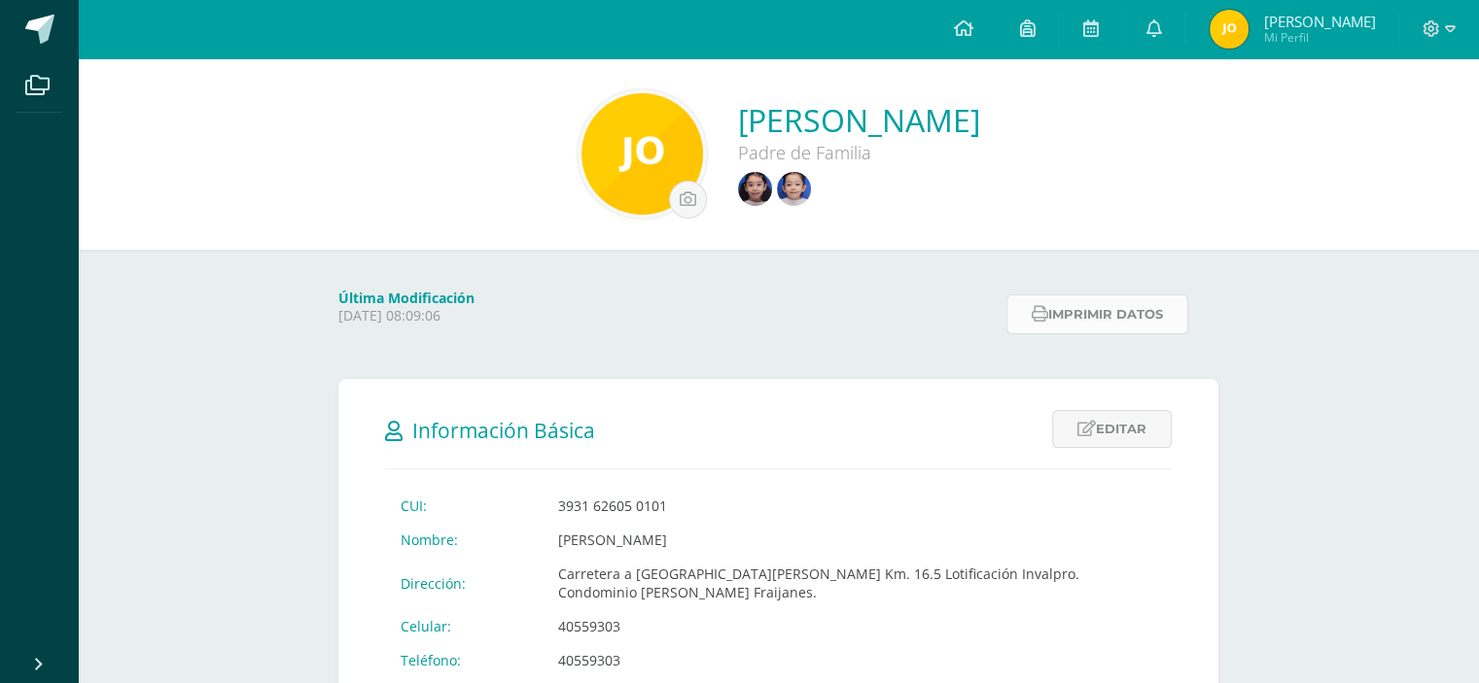
click at [1151, 318] on button "Imprimir datos" at bounding box center [1097, 315] width 182 height 40
